Goal: Navigation & Orientation: Find specific page/section

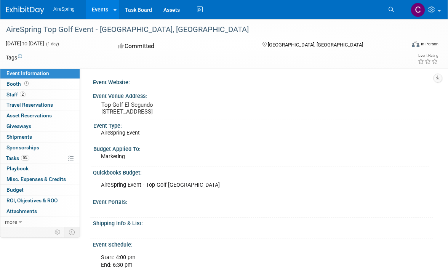
click at [103, 6] on link "Events" at bounding box center [100, 9] width 28 height 19
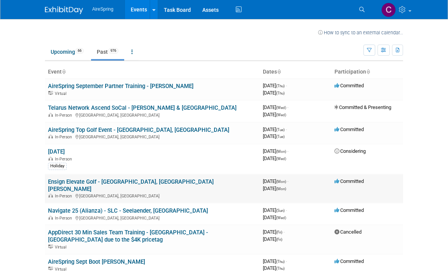
click at [89, 180] on link "Ensign Elevate Golf - [GEOGRAPHIC_DATA], [GEOGRAPHIC_DATA] [PERSON_NAME]" at bounding box center [131, 185] width 166 height 14
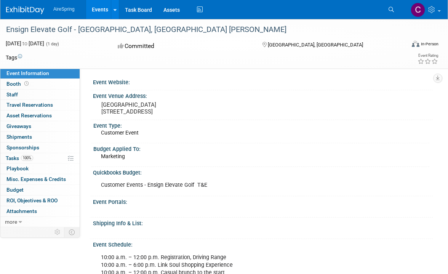
click at [20, 251] on div "Event Information Event Info Booth Booth 0 Staff 0 Staff 0 Travel Reservations …" at bounding box center [224, 239] width 448 height 440
